Goal: Transaction & Acquisition: Purchase product/service

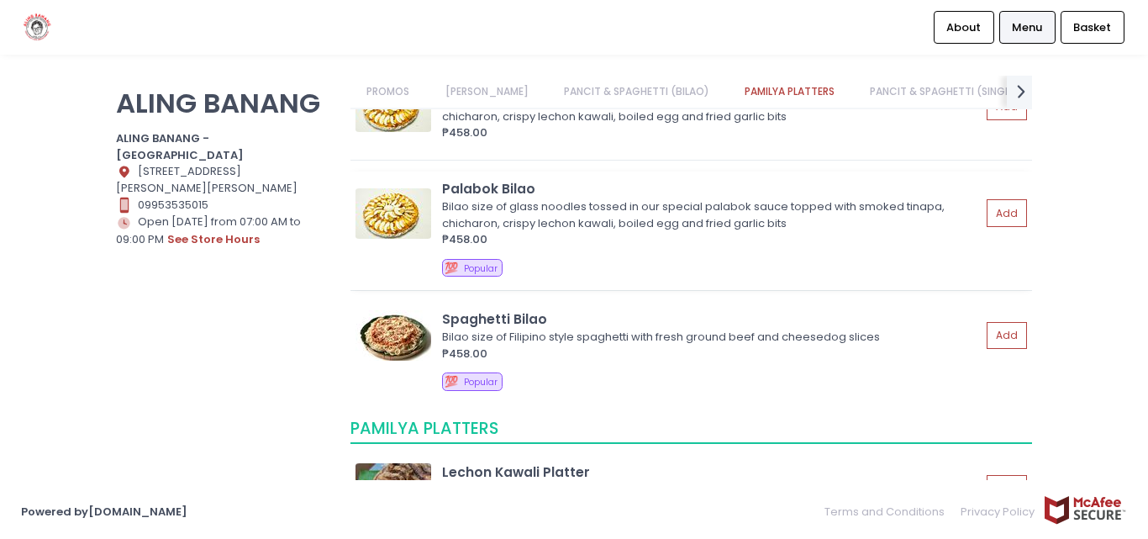
scroll to position [1198, 0]
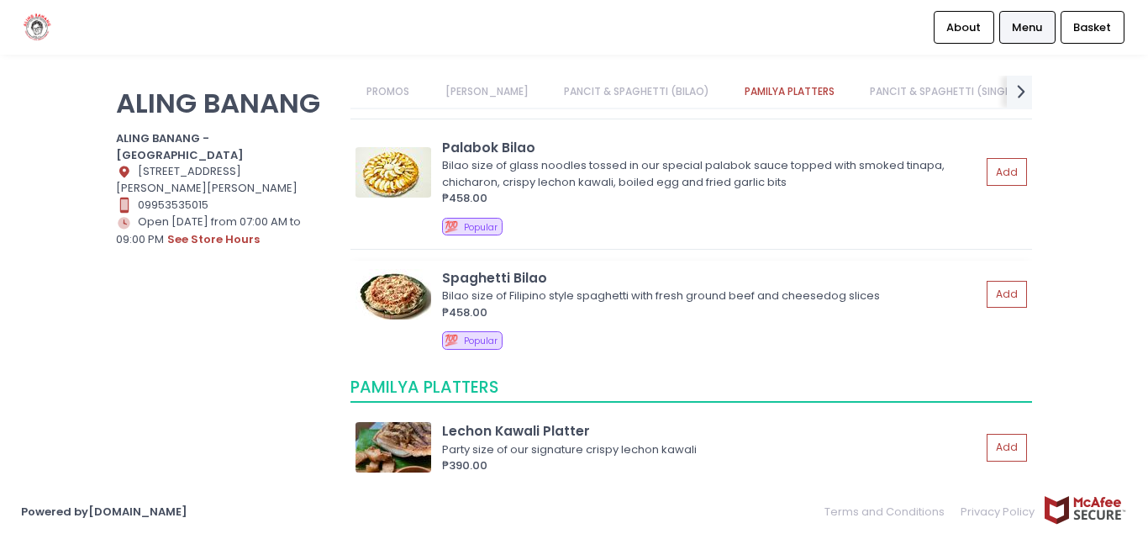
click at [805, 300] on div "Bilao size of Filipino style spaghetti with fresh ground beef and cheesedog sli…" at bounding box center [709, 295] width 534 height 17
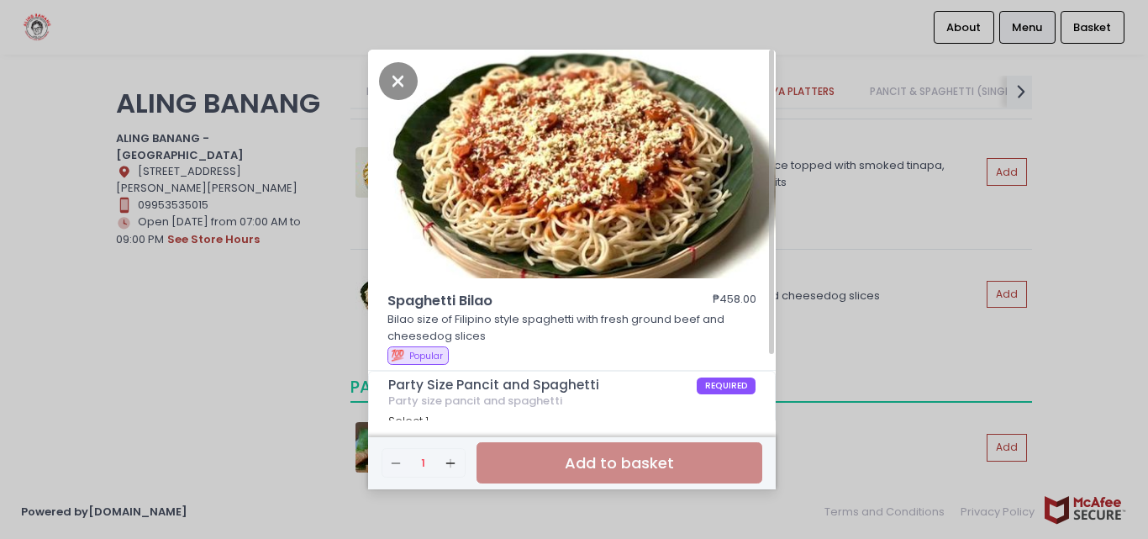
scroll to position [81, 0]
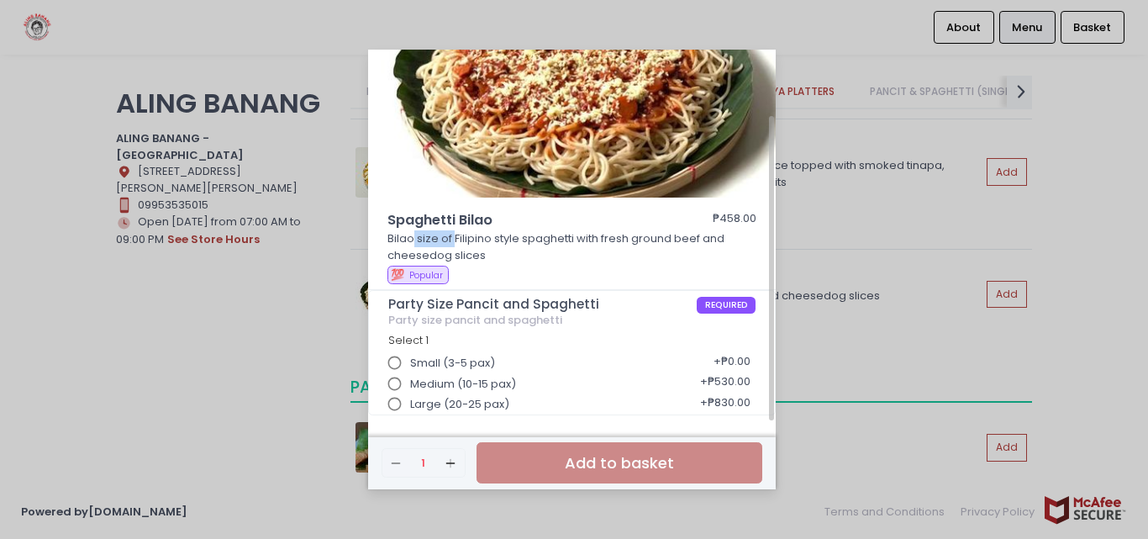
drag, startPoint x: 413, startPoint y: 241, endPoint x: 503, endPoint y: 244, distance: 89.9
click at [461, 244] on p "Bilao size of Filipino style spaghetti with fresh ground beef and cheesedog sli…" at bounding box center [572, 246] width 370 height 33
drag, startPoint x: 503, startPoint y: 244, endPoint x: 526, endPoint y: 244, distance: 22.7
click at [526, 244] on p "Bilao size of Filipino style spaghetti with fresh ground beef and cheesedog sli…" at bounding box center [572, 246] width 370 height 33
click at [778, 240] on div "Spaghetti Bilao ₱458.00 Bilao size of Filipino style spaghetti with fresh groun…" at bounding box center [574, 269] width 1148 height 539
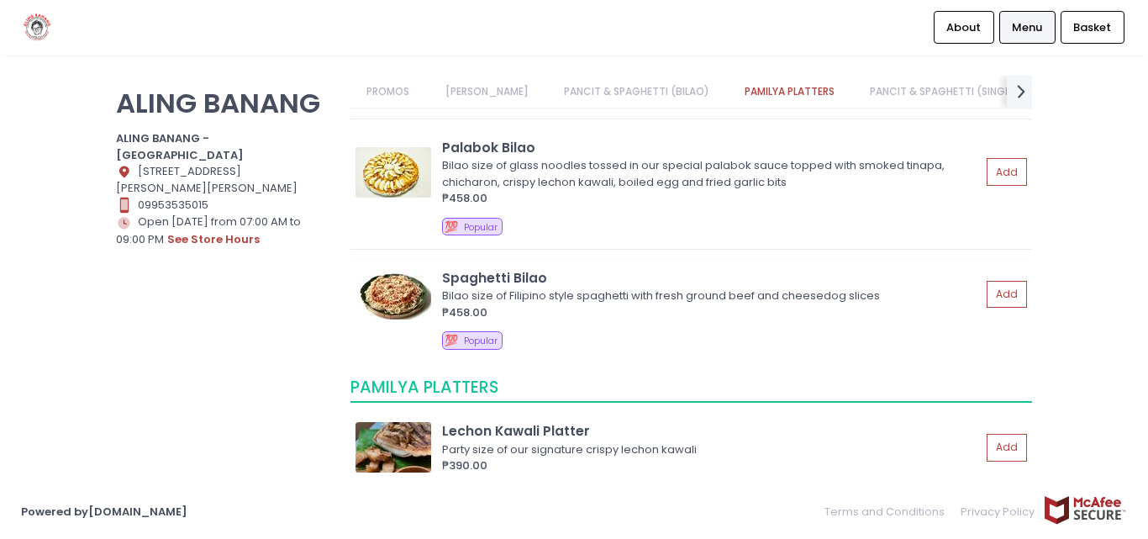
click at [674, 297] on div "Bilao size of Filipino style spaghetti with fresh ground beef and cheesedog sli…" at bounding box center [709, 295] width 534 height 17
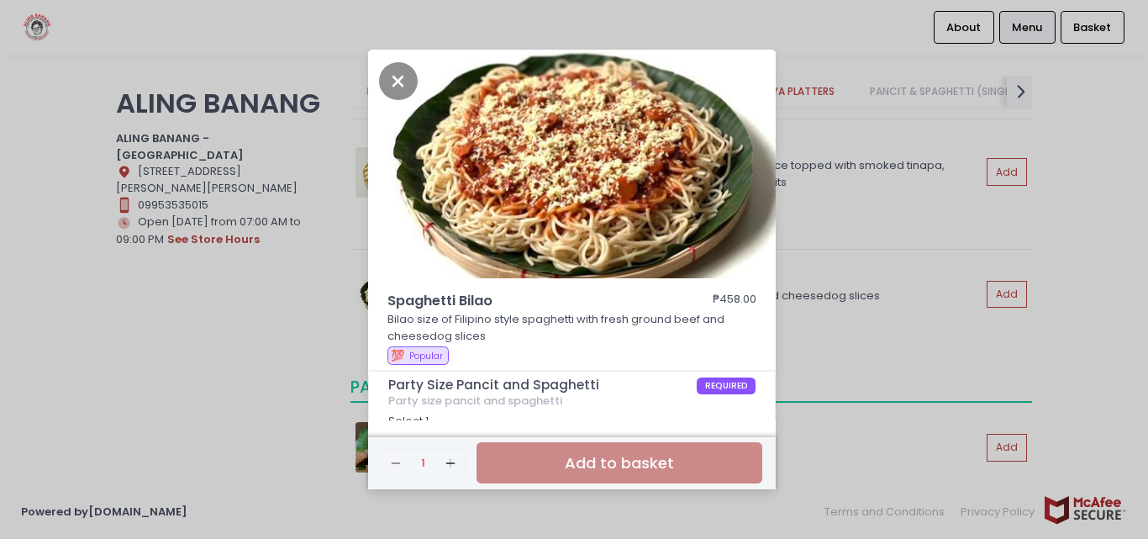
click at [631, 339] on p "Bilao size of Filipino style spaghetti with fresh ground beef and cheesedog sli…" at bounding box center [572, 327] width 370 height 33
drag, startPoint x: 711, startPoint y: 351, endPoint x: 685, endPoint y: 370, distance: 31.9
click at [685, 370] on div "💯 Popular" at bounding box center [571, 358] width 369 height 24
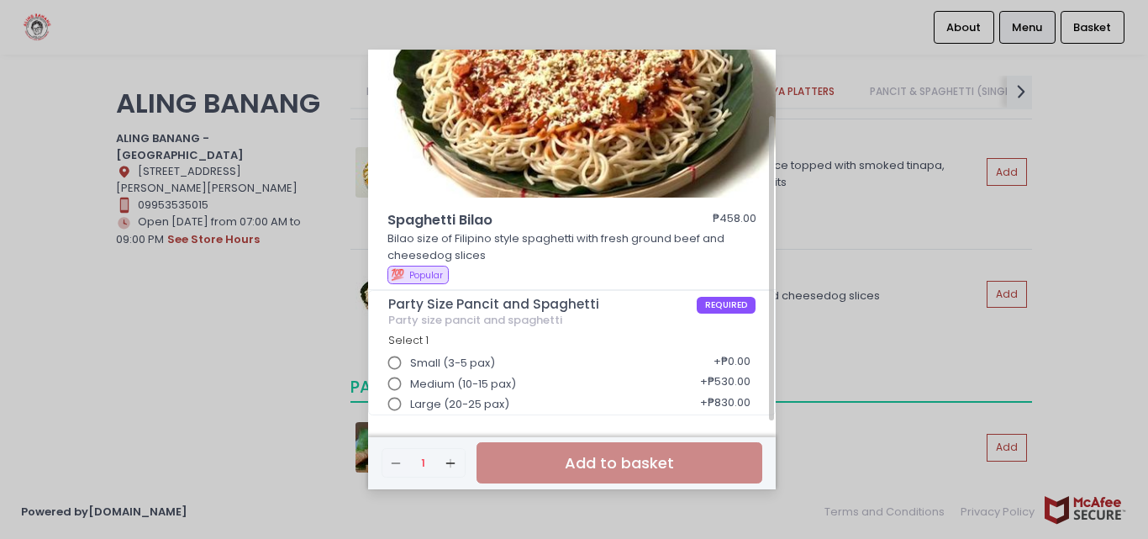
scroll to position [0, 0]
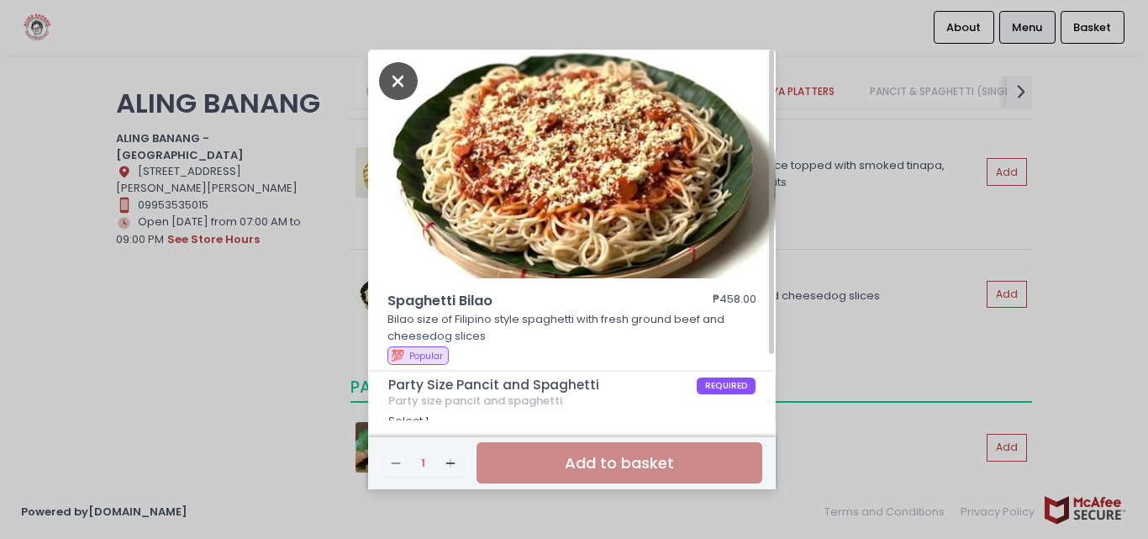
click at [406, 81] on icon "Close" at bounding box center [398, 81] width 39 height 38
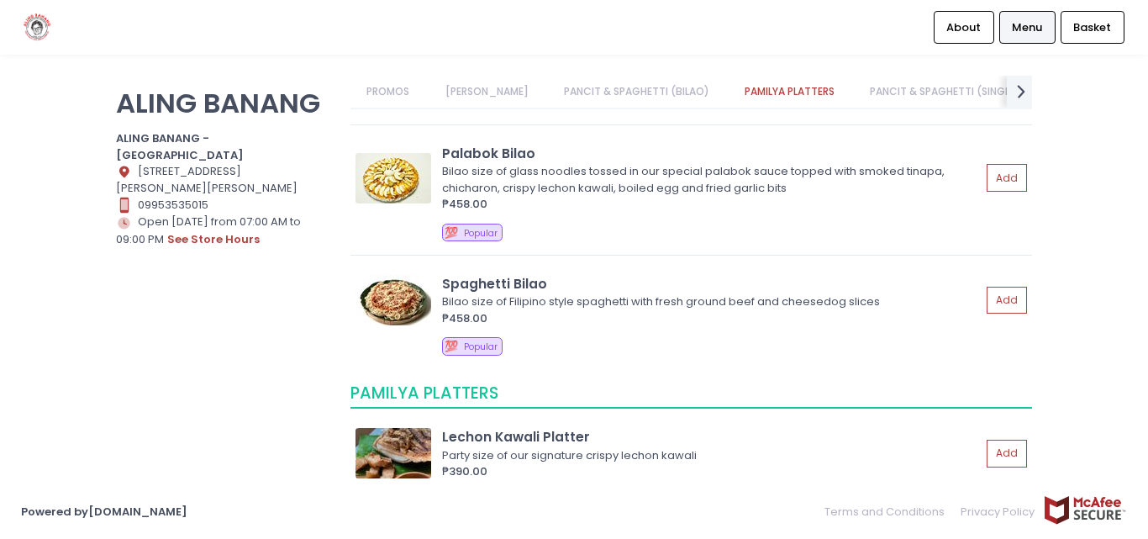
scroll to position [1198, 0]
